Goal: Find specific page/section

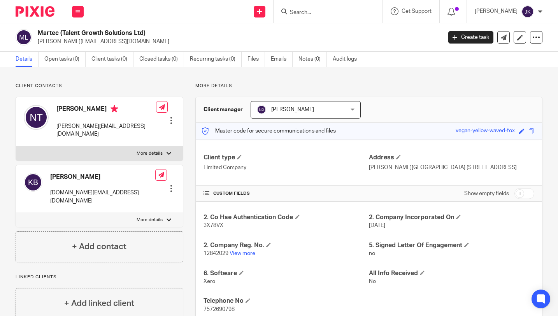
click at [338, 11] on input "Search" at bounding box center [324, 12] width 70 height 7
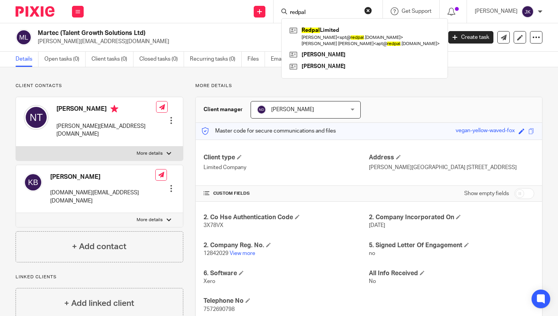
type input "redpal"
click at [327, 24] on div "Redpal Limited Susan < spt@ redpal .co.uk > Andrew Penrice Tyrie < apt@ redpal …" at bounding box center [364, 48] width 166 height 60
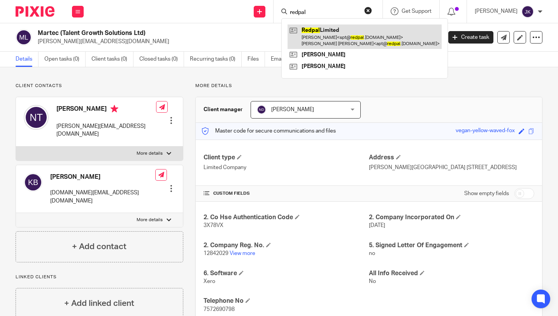
click at [325, 45] on link at bounding box center [364, 36] width 154 height 24
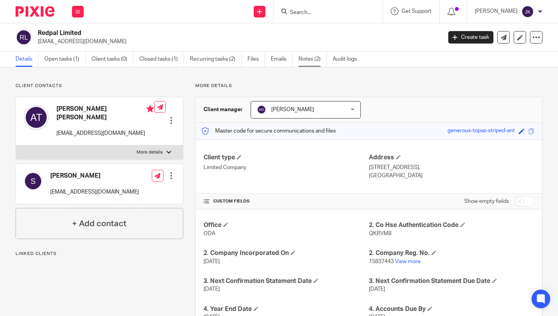
click at [325, 59] on link "Notes (2)" at bounding box center [312, 59] width 28 height 15
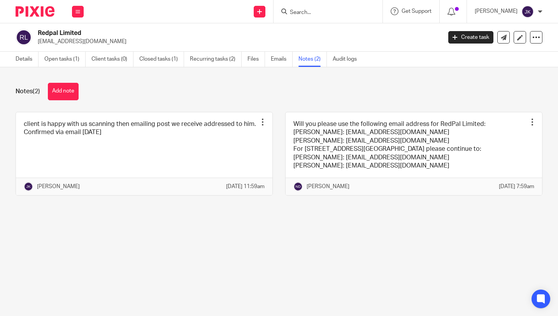
click at [340, 11] on input "Search" at bounding box center [324, 12] width 70 height 7
type input "lakwena"
click button "submit" at bounding box center [0, 0] width 0 height 0
click at [210, 16] on div "Send new email Create task Add client lakwena No results found. Try searching f…" at bounding box center [324, 11] width 466 height 23
